Goal: Task Accomplishment & Management: Complete application form

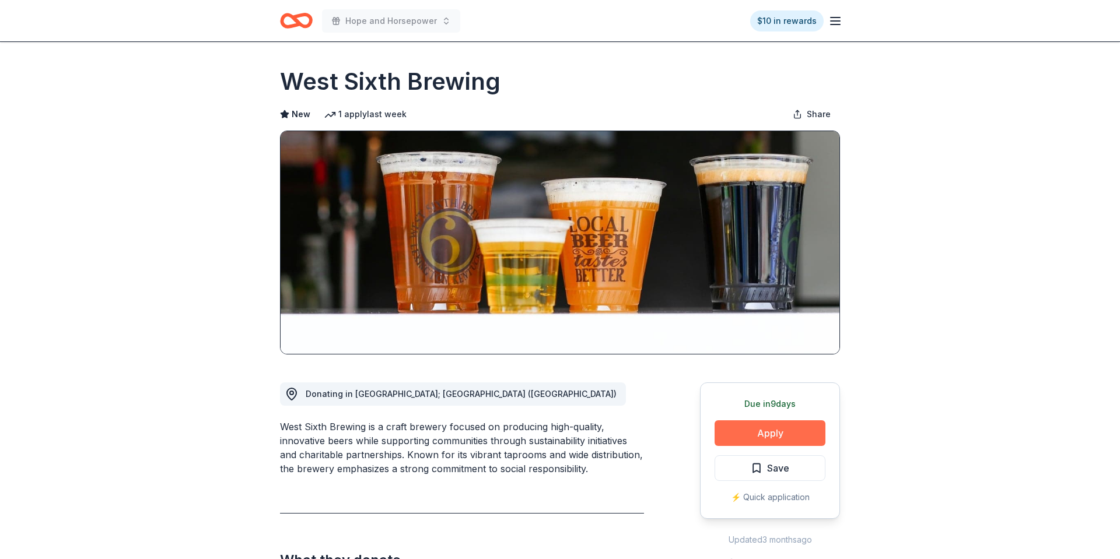
click at [754, 439] on button "Apply" at bounding box center [769, 433] width 111 height 26
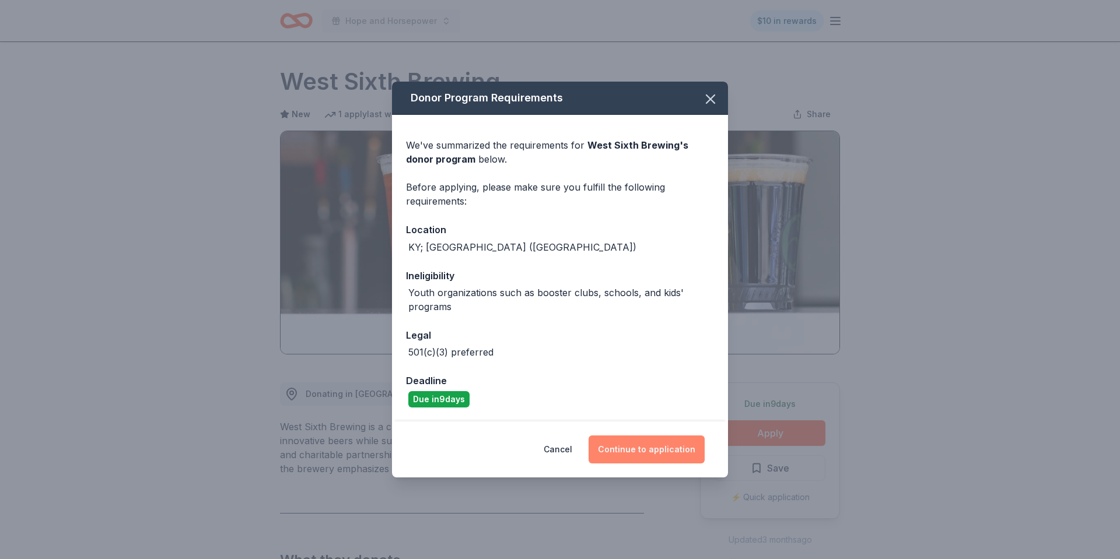
click at [669, 454] on button "Continue to application" at bounding box center [646, 450] width 116 height 28
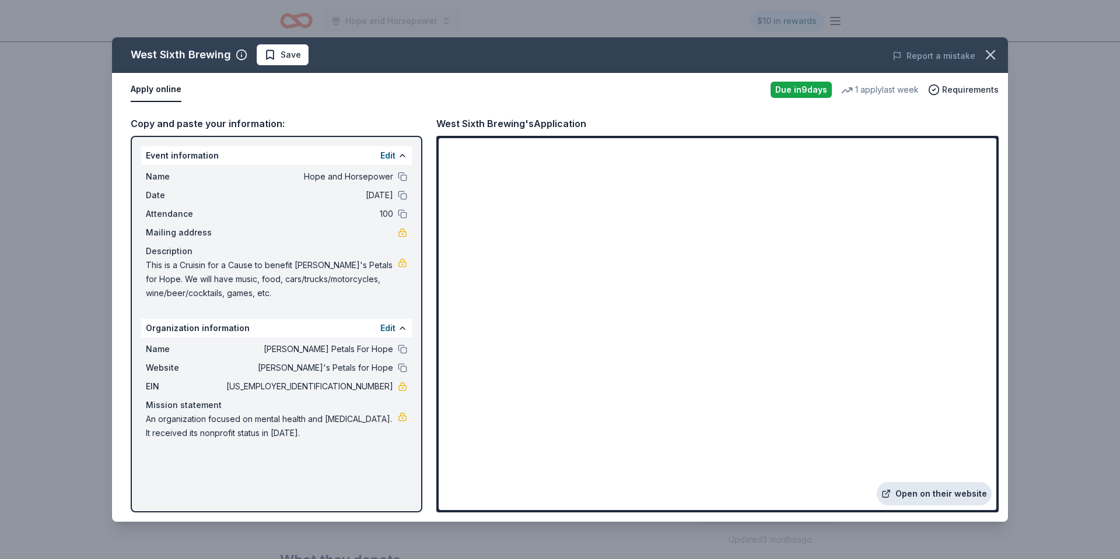
click at [934, 490] on link "Open on their website" at bounding box center [933, 493] width 115 height 23
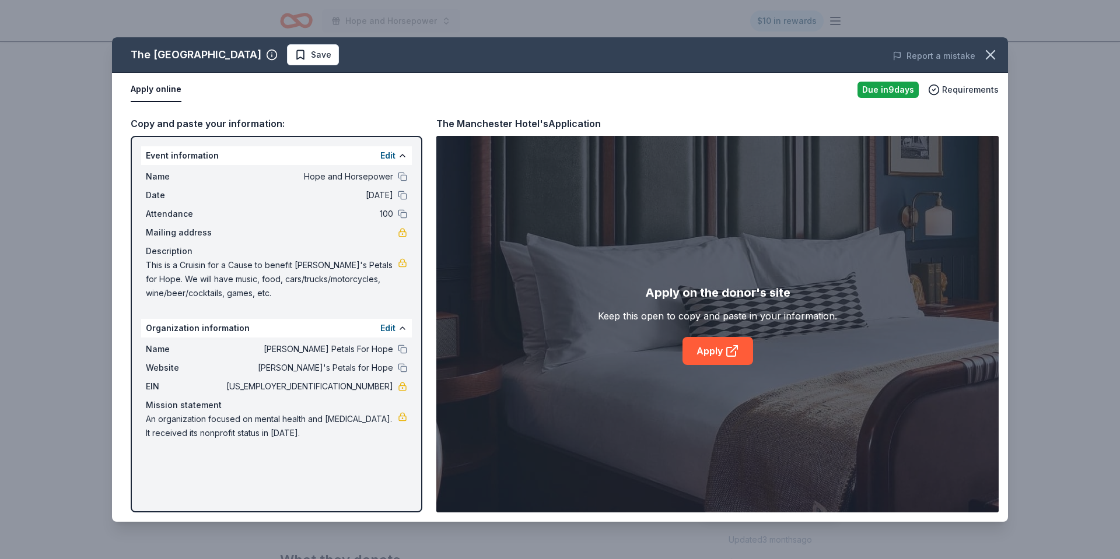
scroll to position [55, 0]
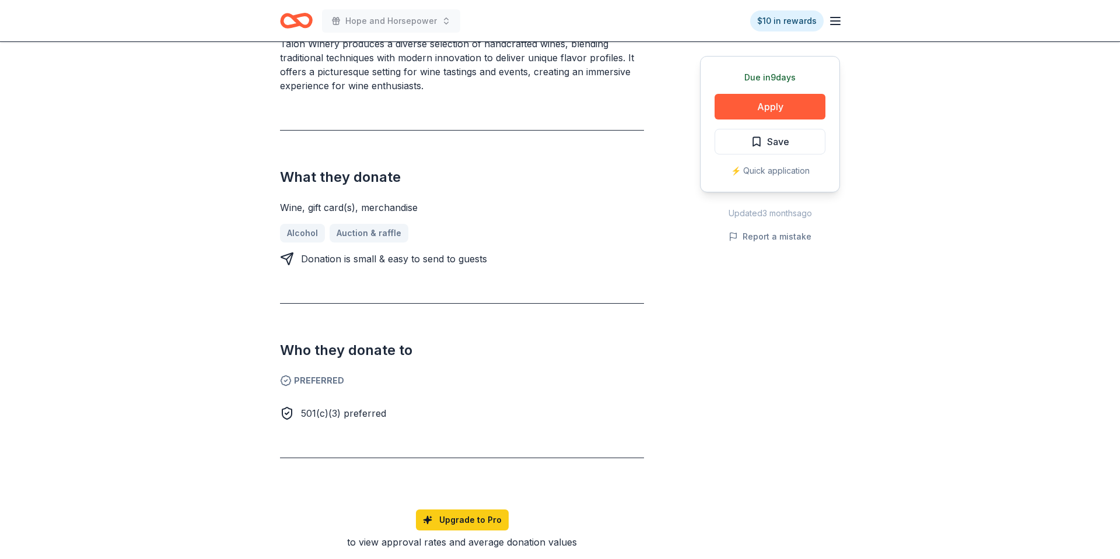
scroll to position [30, 0]
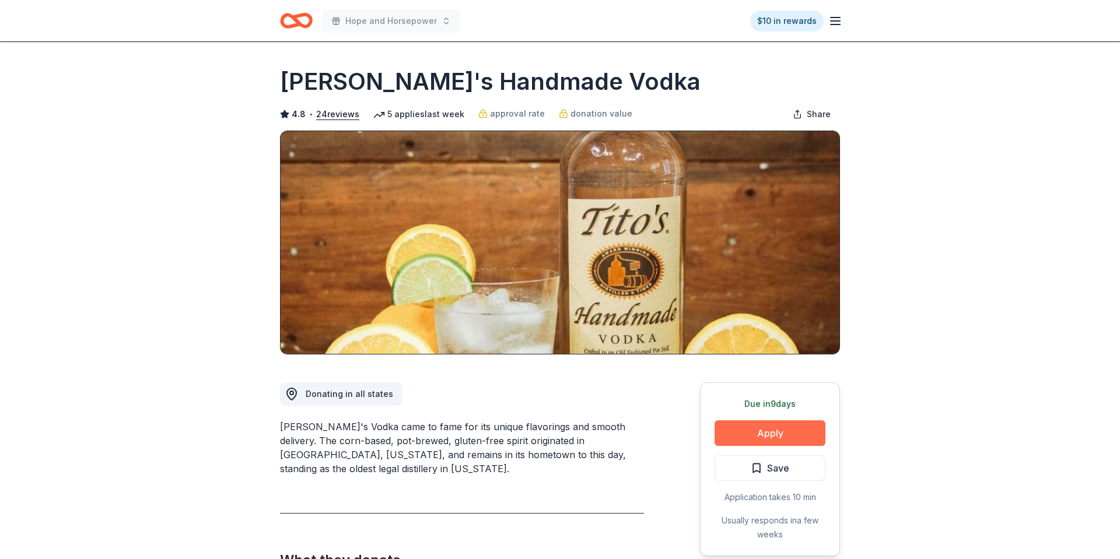
click at [772, 432] on button "Apply" at bounding box center [769, 433] width 111 height 26
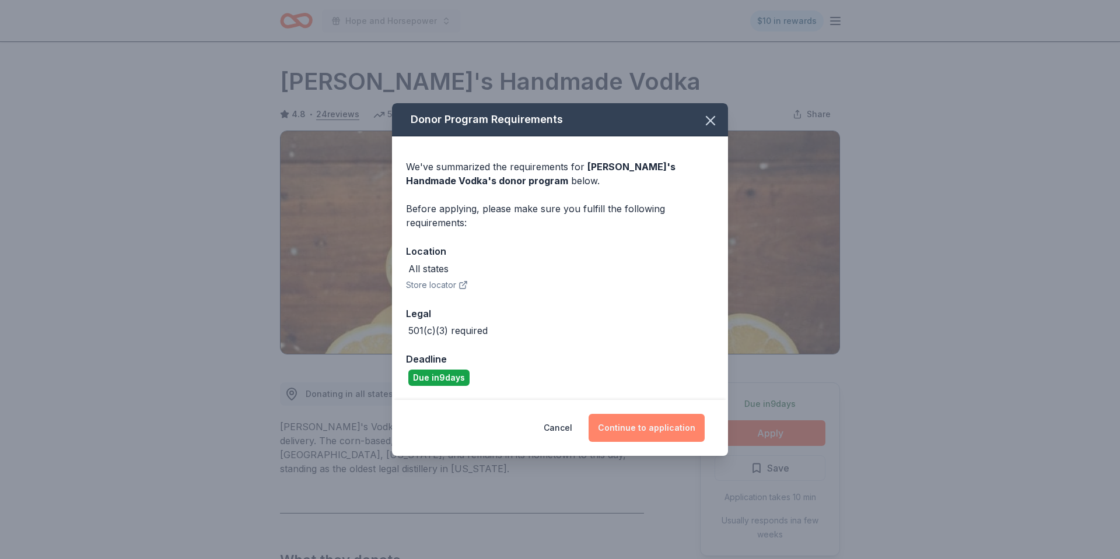
click at [671, 431] on button "Continue to application" at bounding box center [646, 428] width 116 height 28
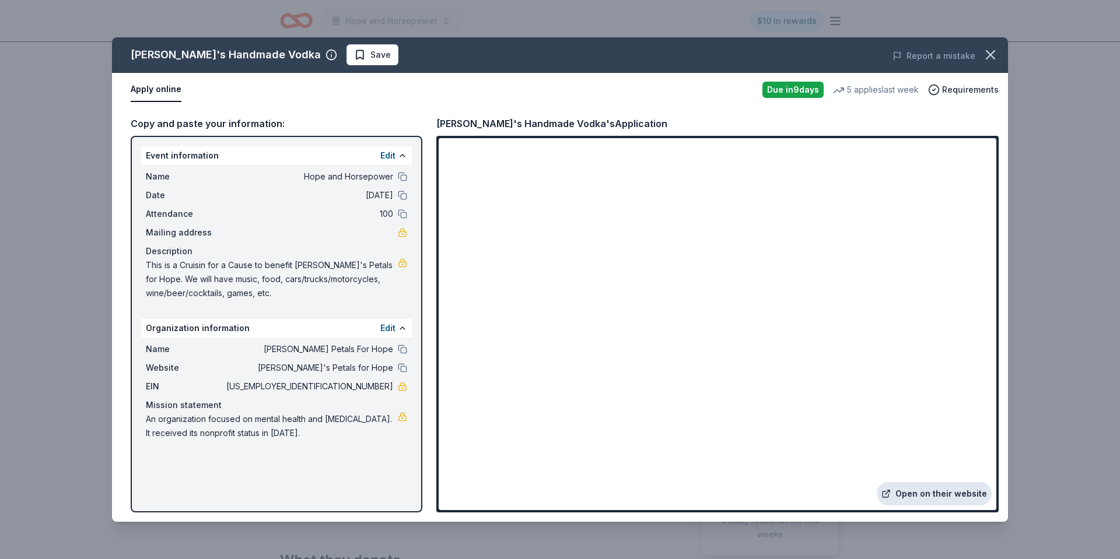
click at [907, 493] on link "Open on their website" at bounding box center [933, 493] width 115 height 23
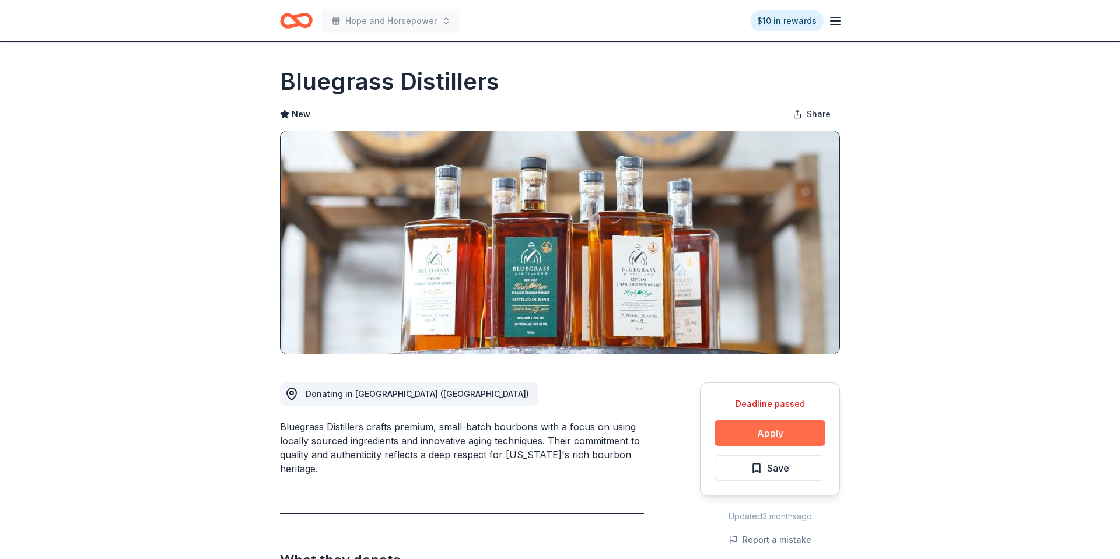
click at [766, 436] on button "Apply" at bounding box center [769, 433] width 111 height 26
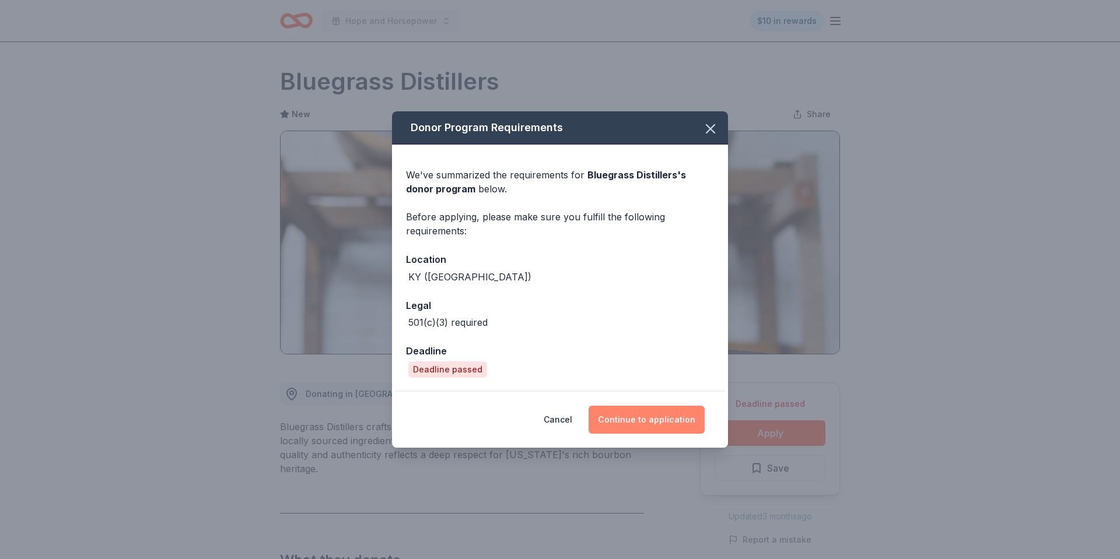
click at [665, 416] on button "Continue to application" at bounding box center [646, 420] width 116 height 28
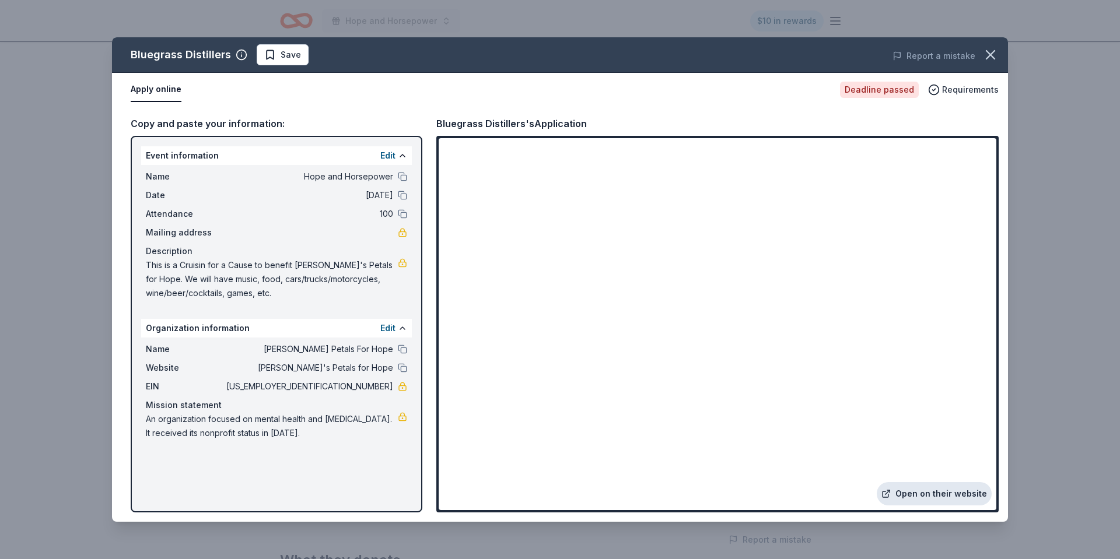
click at [934, 496] on link "Open on their website" at bounding box center [933, 493] width 115 height 23
